Goal: Information Seeking & Learning: Find specific fact

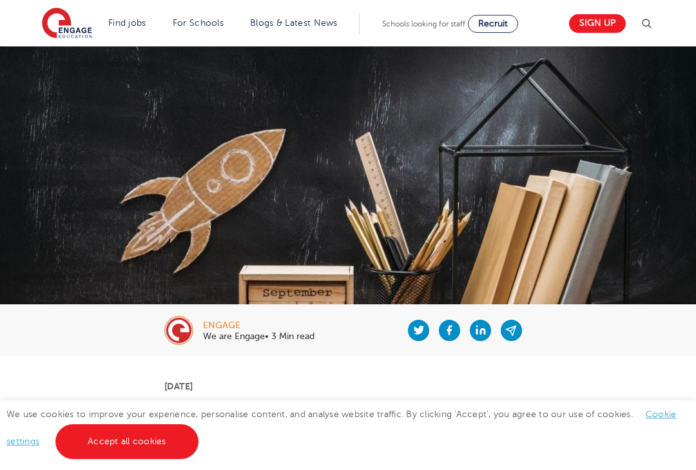
click at [640, 30] on img at bounding box center [646, 23] width 15 height 15
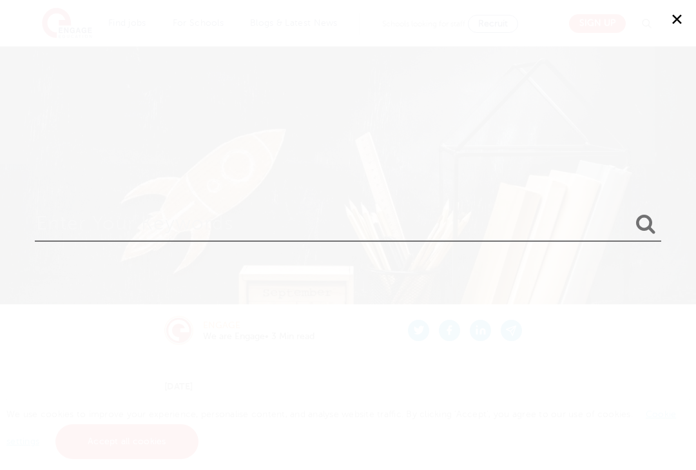
click at [641, 34] on div "✕" at bounding box center [348, 235] width 696 height 470
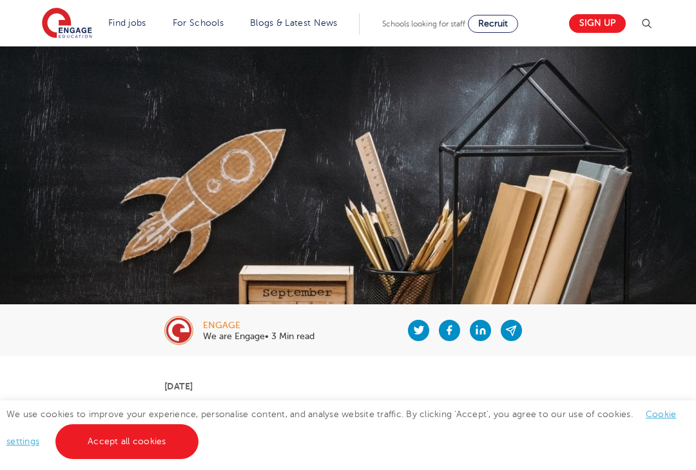
click at [653, 20] on img at bounding box center [646, 23] width 15 height 15
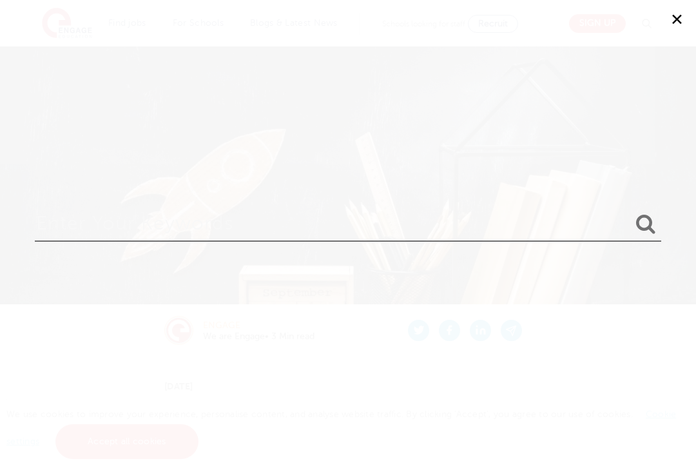
click at [415, 214] on input "search" at bounding box center [348, 221] width 627 height 42
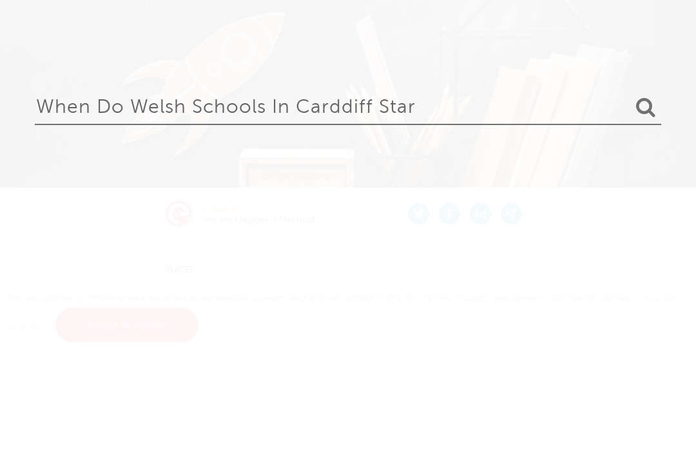
type input "When do welsh schools in carddiff star"
click at [651, 213] on icon "submit" at bounding box center [645, 223] width 19 height 21
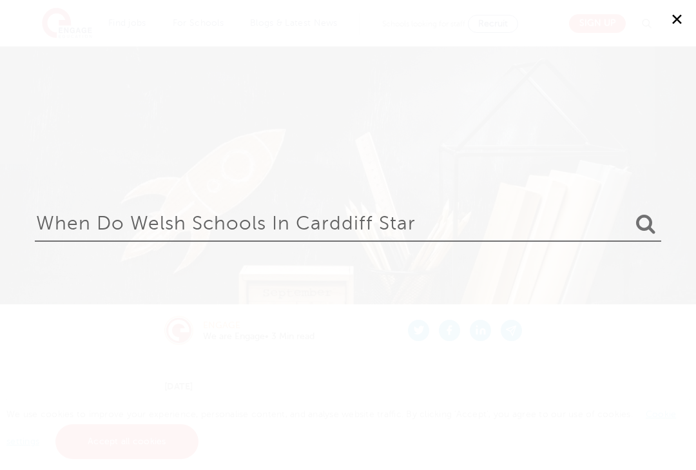
scroll to position [117, 0]
